Goal: Information Seeking & Learning: Learn about a topic

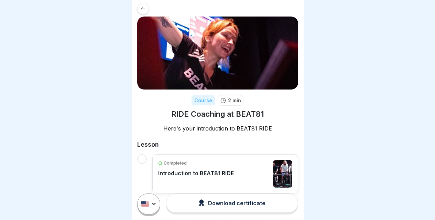
scroll to position [17, 0]
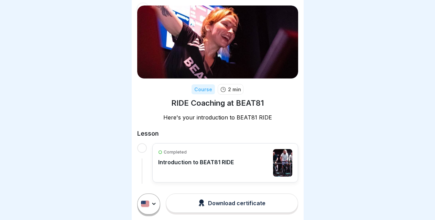
click at [219, 159] on p "Introduction to BEAT81 RIDE" at bounding box center [196, 162] width 76 height 7
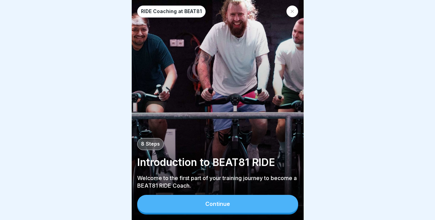
click at [218, 207] on div "Continue" at bounding box center [217, 204] width 25 height 6
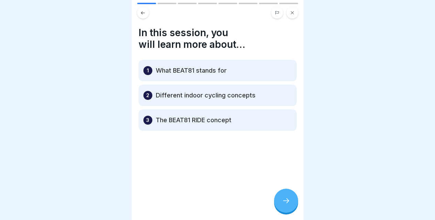
click at [280, 206] on div at bounding box center [286, 201] width 24 height 24
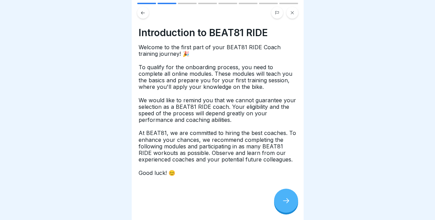
click at [280, 206] on div at bounding box center [286, 201] width 24 height 24
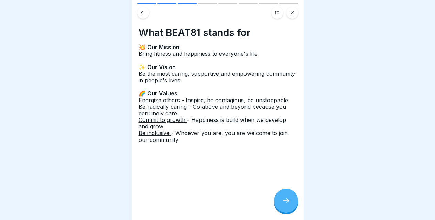
click at [280, 206] on div at bounding box center [286, 201] width 24 height 24
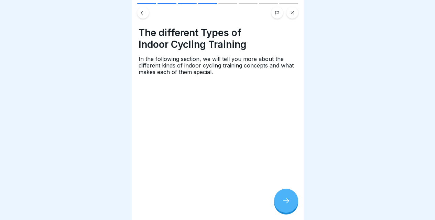
click at [280, 206] on div at bounding box center [286, 201] width 24 height 24
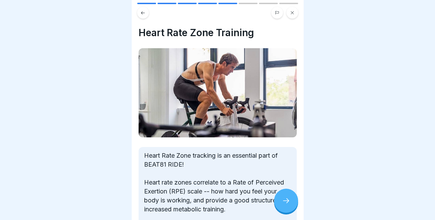
click at [280, 206] on div at bounding box center [286, 201] width 24 height 24
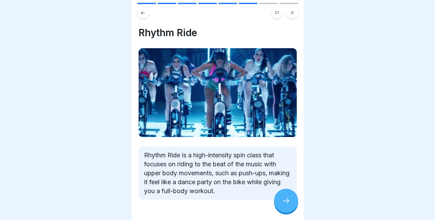
click at [280, 206] on div at bounding box center [286, 201] width 24 height 24
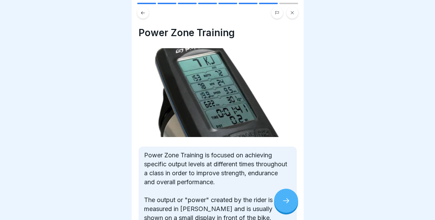
click at [280, 206] on div at bounding box center [286, 201] width 24 height 24
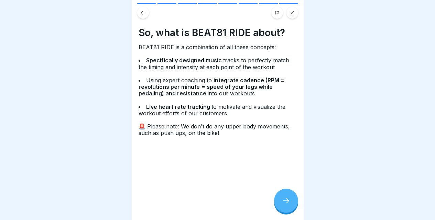
click at [280, 206] on div at bounding box center [286, 201] width 24 height 24
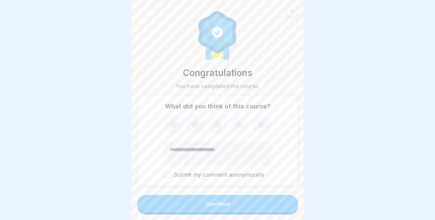
click at [280, 206] on button "Continue" at bounding box center [217, 204] width 161 height 18
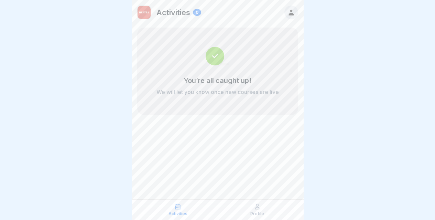
scroll to position [5, 0]
click at [176, 215] on p "Activities" at bounding box center [178, 213] width 19 height 5
click at [258, 209] on icon at bounding box center [257, 206] width 4 height 5
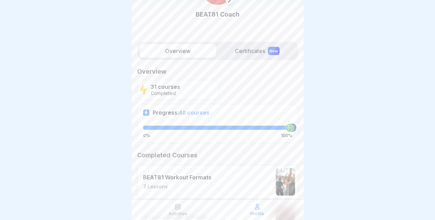
scroll to position [60, 0]
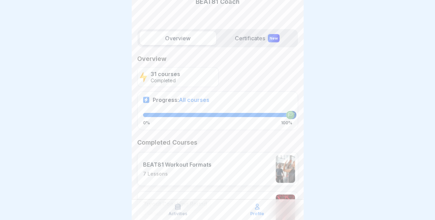
click at [260, 40] on label "Certificates New" at bounding box center [257, 38] width 77 height 14
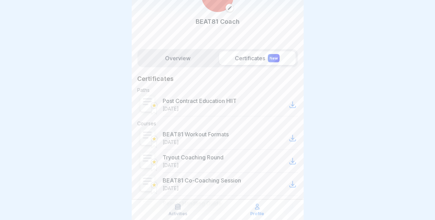
scroll to position [51, 0]
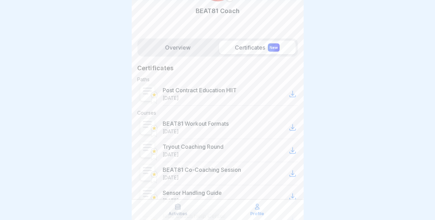
click at [178, 214] on p "Activities" at bounding box center [178, 213] width 19 height 5
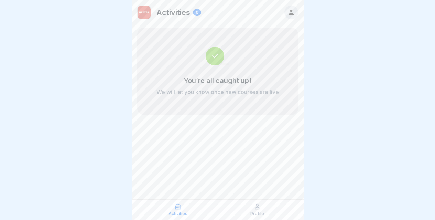
click at [178, 214] on p "Activities" at bounding box center [178, 213] width 19 height 5
click at [292, 12] on icon at bounding box center [292, 13] width 8 height 8
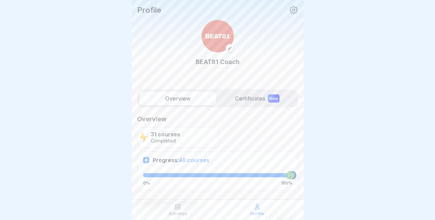
click at [205, 36] on img at bounding box center [218, 36] width 32 height 32
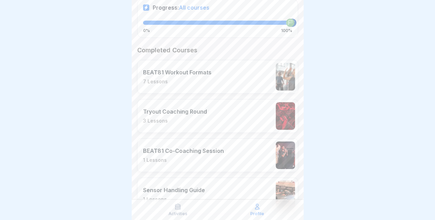
scroll to position [152, 0]
click at [220, 118] on div "Tryout Coaching Round 3 Lessons" at bounding box center [217, 117] width 161 height 34
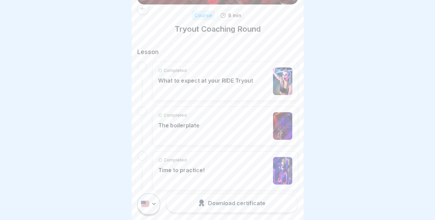
scroll to position [90, 0]
click at [216, 132] on div "Completed The boilerplate" at bounding box center [225, 127] width 134 height 28
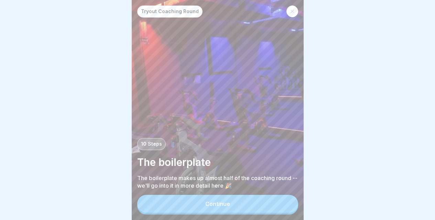
scroll to position [5, 0]
click at [217, 209] on button "Continue" at bounding box center [217, 204] width 161 height 18
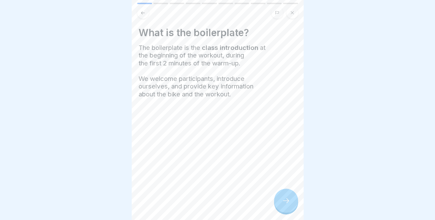
click at [282, 201] on icon at bounding box center [286, 200] width 8 height 8
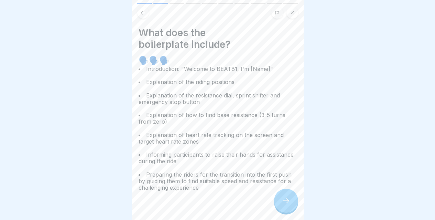
click at [282, 201] on icon at bounding box center [286, 200] width 8 height 8
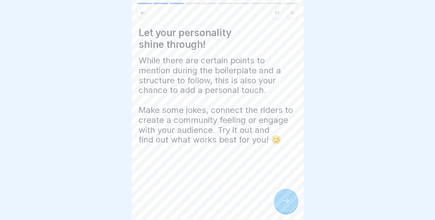
click at [142, 11] on icon at bounding box center [143, 12] width 4 height 3
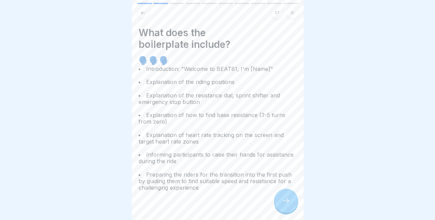
click at [283, 198] on icon at bounding box center [286, 200] width 8 height 8
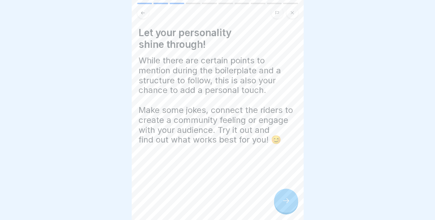
click at [283, 198] on icon at bounding box center [286, 200] width 8 height 8
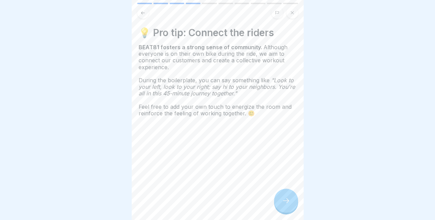
click at [283, 198] on icon at bounding box center [286, 200] width 8 height 8
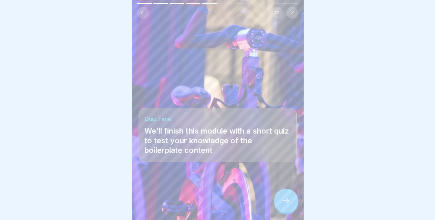
click at [283, 198] on icon at bounding box center [286, 200] width 8 height 8
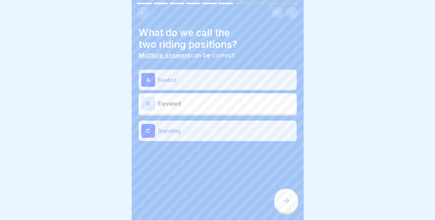
click at [285, 203] on icon at bounding box center [286, 200] width 8 height 8
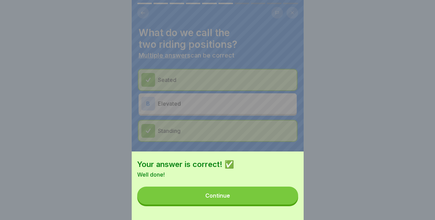
click at [267, 204] on button "Continue" at bounding box center [217, 195] width 161 height 18
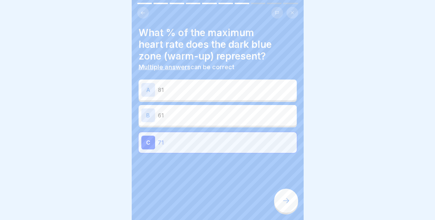
click at [284, 201] on icon at bounding box center [286, 200] width 8 height 8
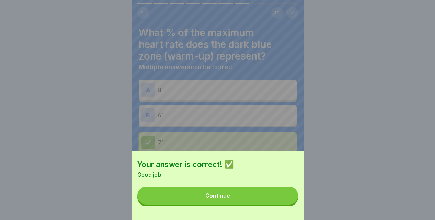
click at [284, 201] on button "Continue" at bounding box center [217, 195] width 161 height 18
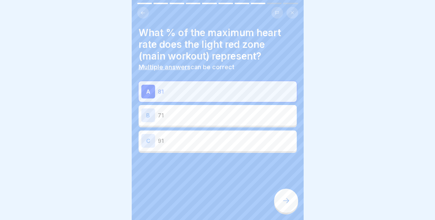
click at [284, 201] on icon at bounding box center [286, 200] width 8 height 8
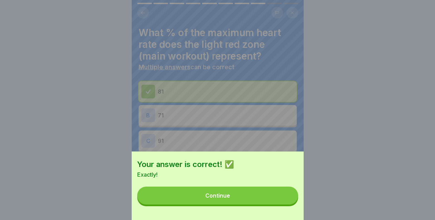
click at [284, 201] on button "Continue" at bounding box center [217, 195] width 161 height 18
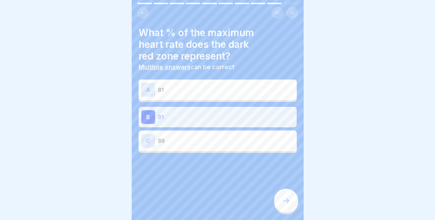
click at [284, 201] on icon at bounding box center [286, 200] width 8 height 8
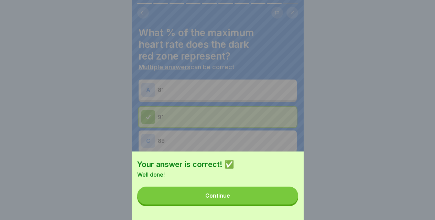
click at [284, 201] on button "Continue" at bounding box center [217, 195] width 161 height 18
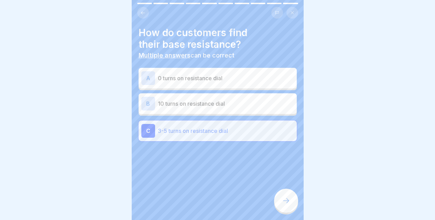
click at [284, 201] on icon at bounding box center [286, 200] width 8 height 8
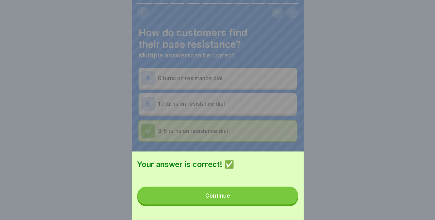
click at [284, 201] on button "Continue" at bounding box center [217, 195] width 161 height 18
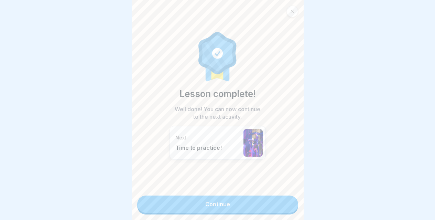
click at [284, 201] on link "Continue" at bounding box center [217, 203] width 161 height 17
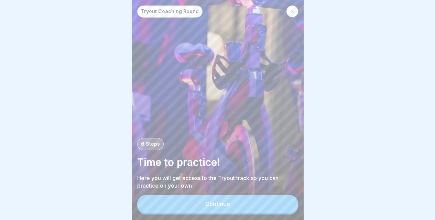
scroll to position [5, 0]
click at [294, 9] on icon at bounding box center [292, 11] width 4 height 4
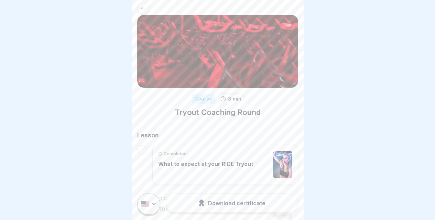
scroll to position [99, 0]
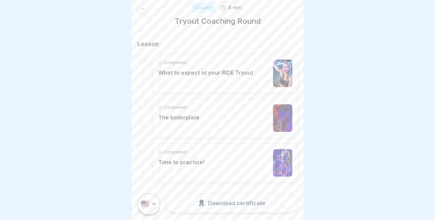
click at [175, 163] on p "Time to practice!" at bounding box center [181, 162] width 46 height 7
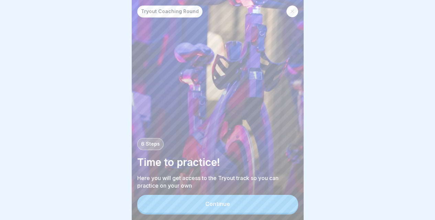
scroll to position [5, 0]
click at [215, 200] on button "Continue" at bounding box center [217, 204] width 161 height 18
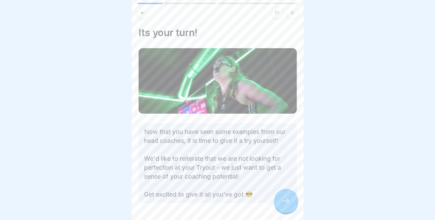
click at [289, 205] on div at bounding box center [286, 201] width 24 height 24
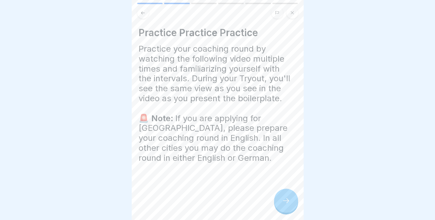
click at [289, 205] on div at bounding box center [286, 201] width 24 height 24
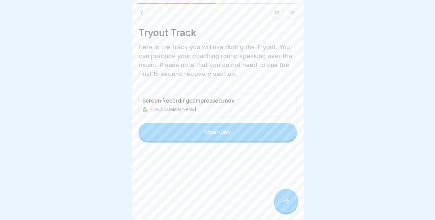
click at [217, 129] on div "Open link" at bounding box center [217, 132] width 25 height 6
click at [291, 11] on icon at bounding box center [292, 12] width 3 height 3
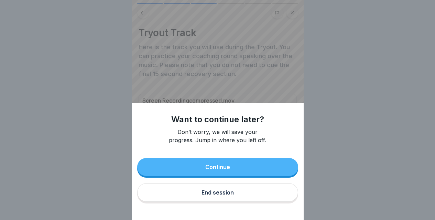
click at [236, 176] on button "Continue" at bounding box center [217, 167] width 161 height 18
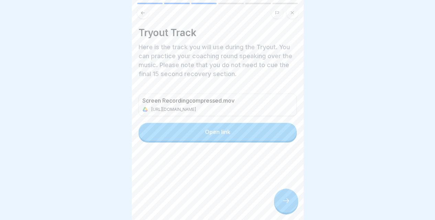
click at [292, 11] on icon at bounding box center [292, 13] width 4 height 4
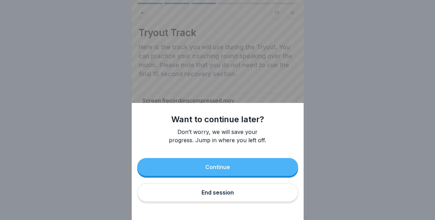
click at [219, 195] on div "End session" at bounding box center [218, 192] width 32 height 6
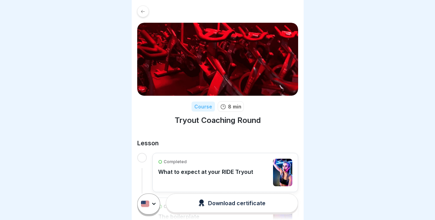
click at [144, 14] on div at bounding box center [143, 12] width 12 height 12
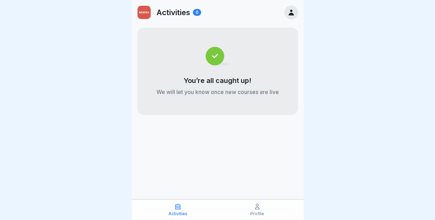
click at [176, 213] on p "Activities" at bounding box center [178, 213] width 19 height 5
click at [256, 203] on icon at bounding box center [257, 206] width 7 height 7
click at [258, 213] on p "Profile" at bounding box center [257, 213] width 14 height 5
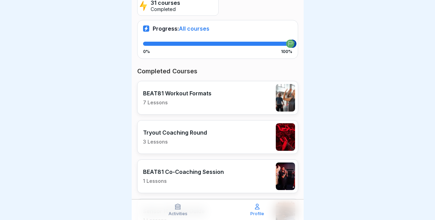
scroll to position [132, 0]
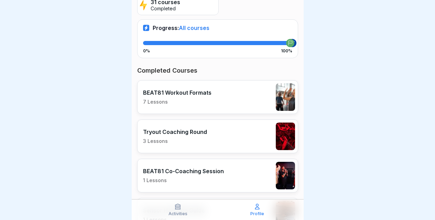
click at [218, 125] on div "Tryout Coaching Round 3 Lessons" at bounding box center [217, 136] width 161 height 34
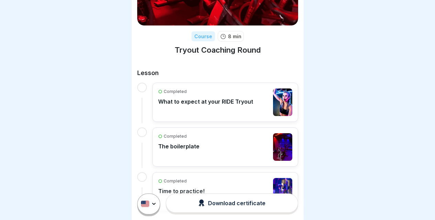
scroll to position [99, 0]
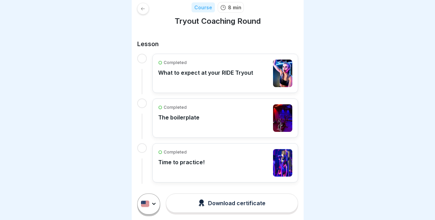
click at [205, 121] on div "Completed The boilerplate" at bounding box center [225, 118] width 134 height 28
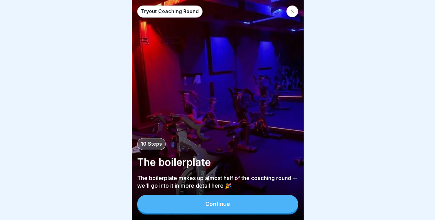
scroll to position [5, 0]
click at [221, 206] on div "Continue" at bounding box center [217, 204] width 25 height 6
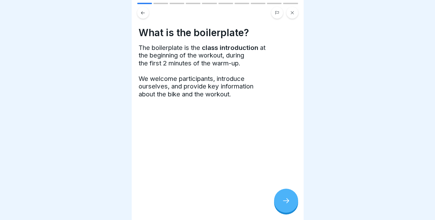
click at [282, 203] on icon at bounding box center [286, 200] width 8 height 8
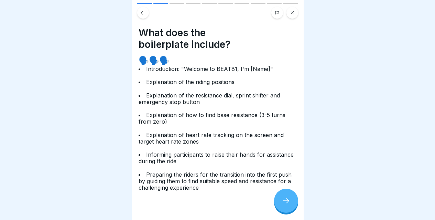
click at [282, 203] on icon at bounding box center [286, 200] width 8 height 8
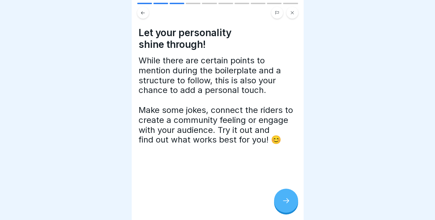
click at [282, 203] on icon at bounding box center [286, 200] width 8 height 8
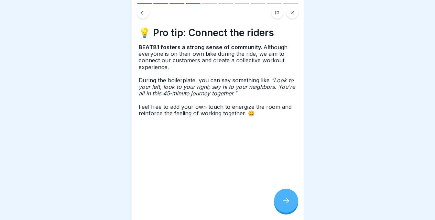
click at [282, 203] on icon at bounding box center [286, 200] width 8 height 8
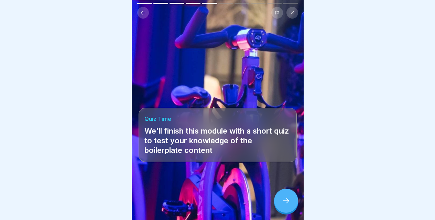
click at [282, 203] on icon at bounding box center [286, 200] width 8 height 8
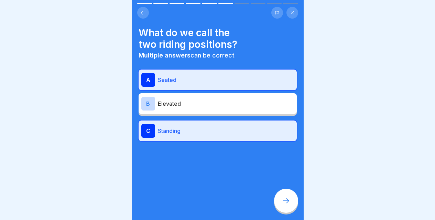
click at [282, 203] on icon at bounding box center [286, 200] width 8 height 8
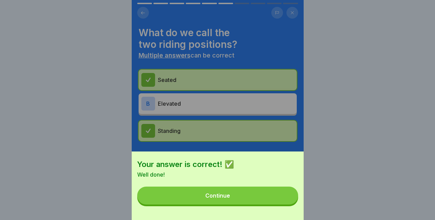
click at [282, 203] on button "Continue" at bounding box center [217, 195] width 161 height 18
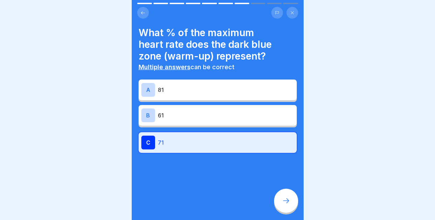
click at [282, 203] on icon at bounding box center [286, 200] width 8 height 8
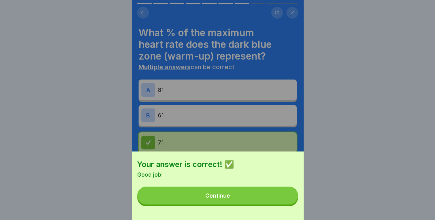
click at [282, 203] on button "Continue" at bounding box center [217, 195] width 161 height 18
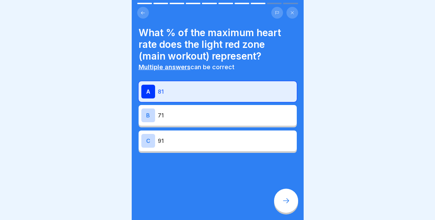
click at [282, 203] on icon at bounding box center [286, 200] width 8 height 8
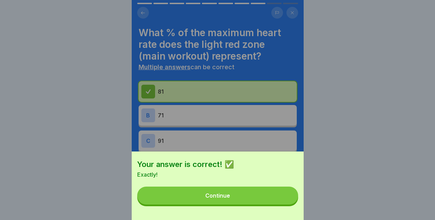
click at [282, 203] on button "Continue" at bounding box center [217, 195] width 161 height 18
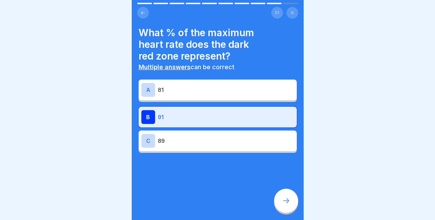
click at [282, 203] on icon at bounding box center [286, 200] width 8 height 8
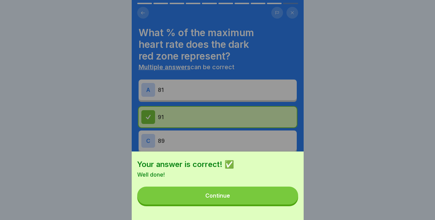
click at [282, 203] on button "Continue" at bounding box center [217, 195] width 161 height 18
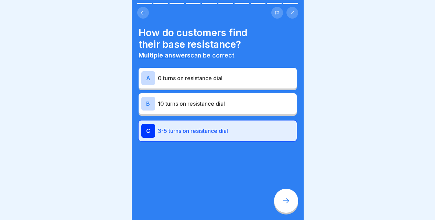
click at [282, 203] on icon at bounding box center [286, 200] width 8 height 8
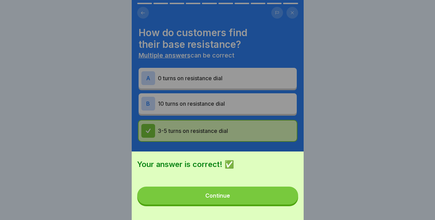
click at [282, 203] on button "Continue" at bounding box center [217, 195] width 161 height 18
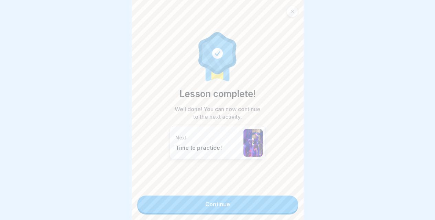
click at [282, 203] on link "Continue" at bounding box center [217, 203] width 161 height 17
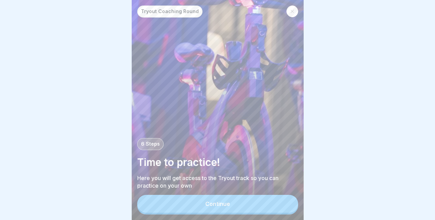
click at [282, 203] on button "Continue" at bounding box center [217, 204] width 161 height 18
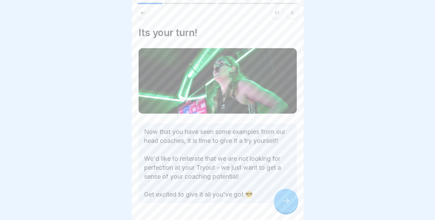
scroll to position [31, 0]
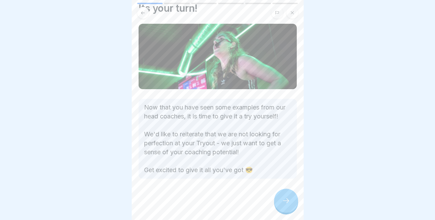
click at [281, 199] on div at bounding box center [286, 201] width 24 height 24
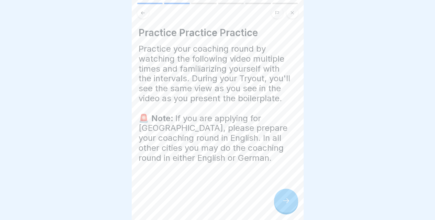
click at [281, 202] on div at bounding box center [286, 201] width 24 height 24
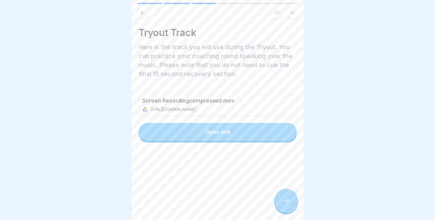
click at [282, 204] on icon at bounding box center [286, 200] width 8 height 8
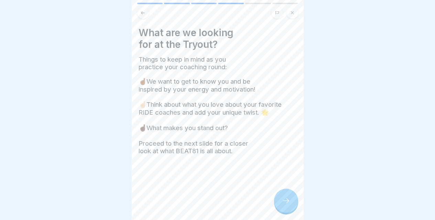
click at [282, 204] on icon at bounding box center [286, 200] width 8 height 8
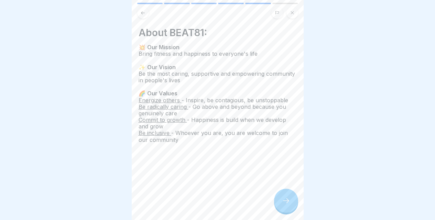
click at [282, 204] on icon at bounding box center [286, 200] width 8 height 8
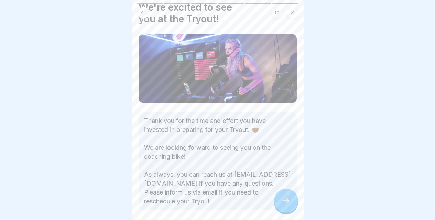
scroll to position [54, 0]
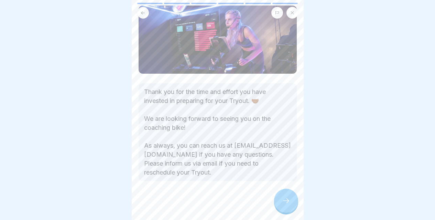
click at [282, 199] on div at bounding box center [286, 201] width 24 height 24
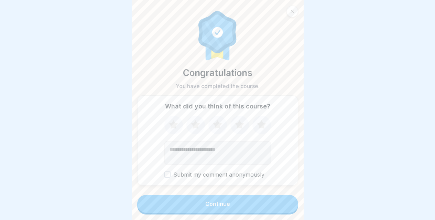
click at [291, 11] on icon at bounding box center [292, 11] width 3 height 3
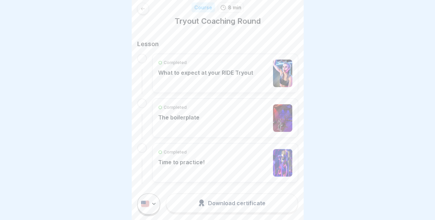
scroll to position [5, 0]
click at [251, 64] on div "Completed What to expect at your RIDE Tryout" at bounding box center [225, 74] width 134 height 28
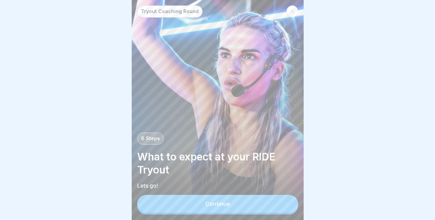
click at [217, 214] on div "Continue" at bounding box center [217, 205] width 161 height 20
click at [219, 207] on div "Continue" at bounding box center [217, 204] width 25 height 6
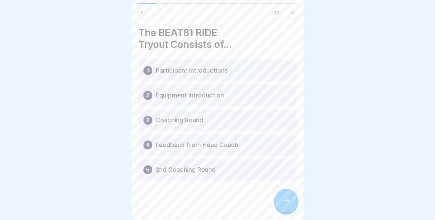
click at [272, 201] on div at bounding box center [218, 200] width 158 height 41
click at [280, 207] on div at bounding box center [286, 201] width 24 height 24
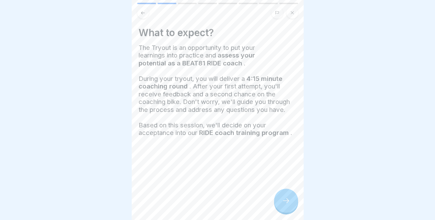
click at [280, 207] on div at bounding box center [286, 201] width 24 height 24
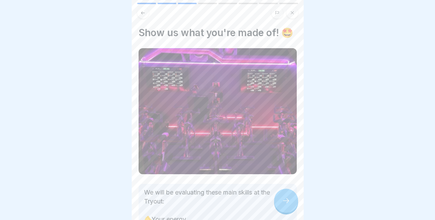
click at [280, 207] on div at bounding box center [286, 201] width 24 height 24
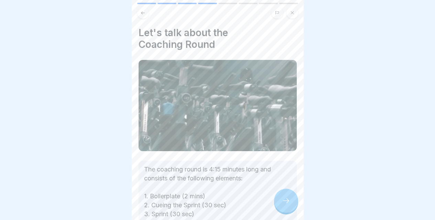
click at [280, 207] on div at bounding box center [286, 201] width 24 height 24
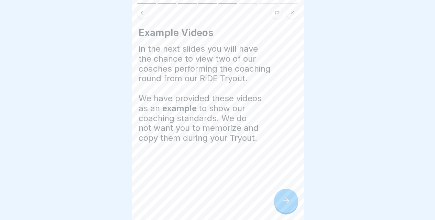
scroll to position [5, 0]
click at [286, 196] on div at bounding box center [286, 201] width 24 height 24
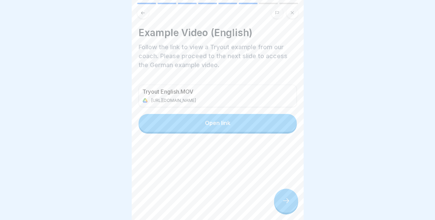
click at [194, 118] on button "Open link" at bounding box center [218, 123] width 158 height 18
